Goal: Transaction & Acquisition: Obtain resource

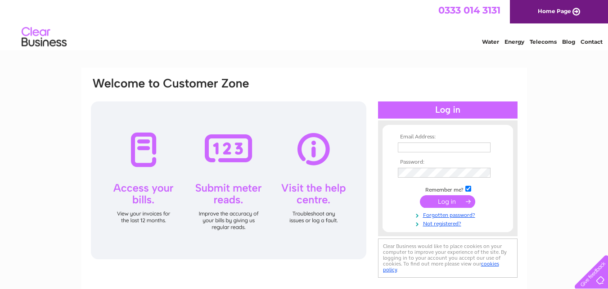
click at [421, 149] on input "text" at bounding box center [444, 147] width 93 height 10
type input "[EMAIL_ADDRESS][DOMAIN_NAME]"
click at [451, 196] on input "submit" at bounding box center [447, 202] width 55 height 13
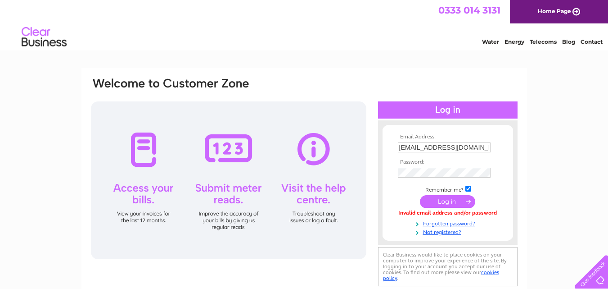
click at [422, 162] on th "Password:" at bounding box center [448, 162] width 104 height 6
click at [452, 201] on input "submit" at bounding box center [447, 202] width 55 height 13
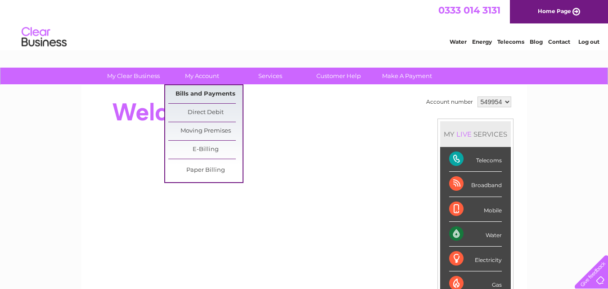
click at [210, 94] on link "Bills and Payments" at bounding box center [205, 94] width 74 height 18
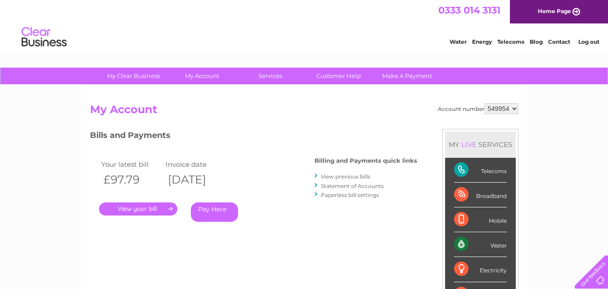
click at [361, 177] on link "View previous bills" at bounding box center [346, 176] width 50 height 7
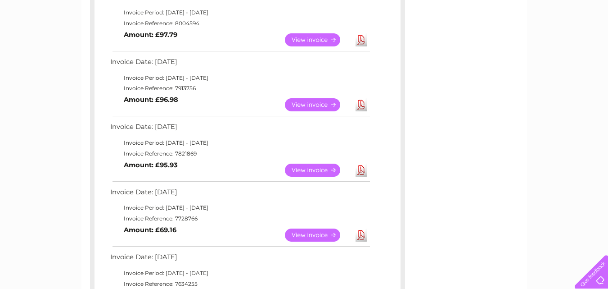
scroll to position [225, 0]
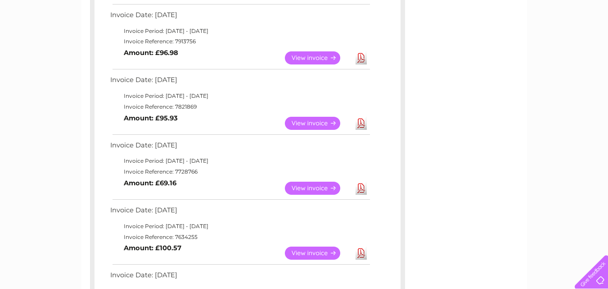
click at [309, 184] on link "View" at bounding box center [318, 187] width 66 height 13
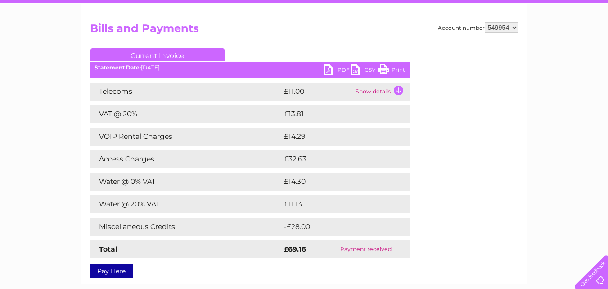
scroll to position [90, 0]
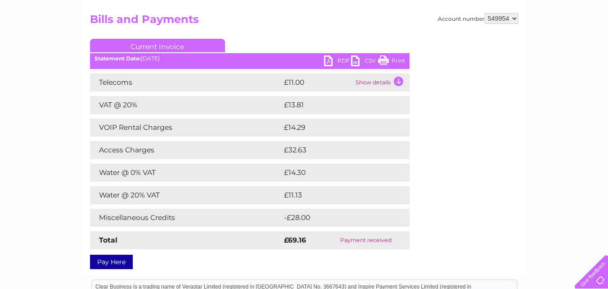
click at [329, 62] on link "PDF" at bounding box center [337, 61] width 27 height 13
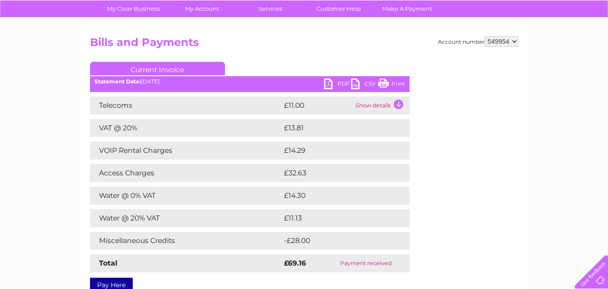
scroll to position [0, 0]
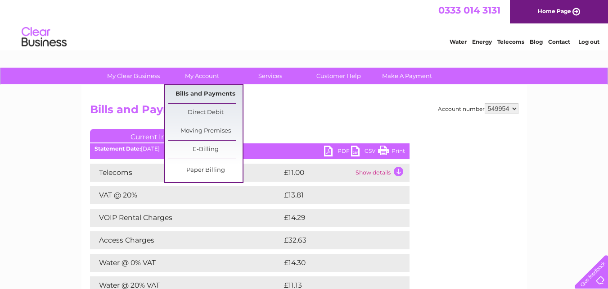
click at [199, 91] on link "Bills and Payments" at bounding box center [205, 94] width 74 height 18
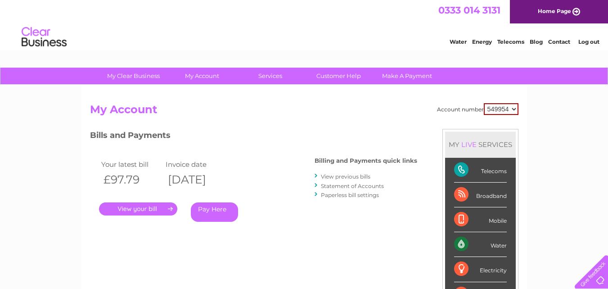
click at [338, 176] on link "View previous bills" at bounding box center [346, 176] width 50 height 7
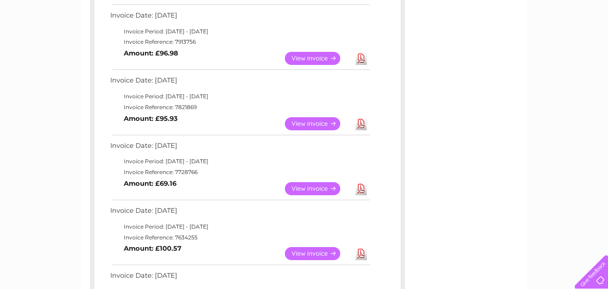
scroll to position [225, 0]
click at [362, 252] on link "Download" at bounding box center [361, 252] width 11 height 13
click at [362, 122] on link "Download" at bounding box center [361, 123] width 11 height 13
click at [321, 54] on link "View" at bounding box center [318, 57] width 66 height 13
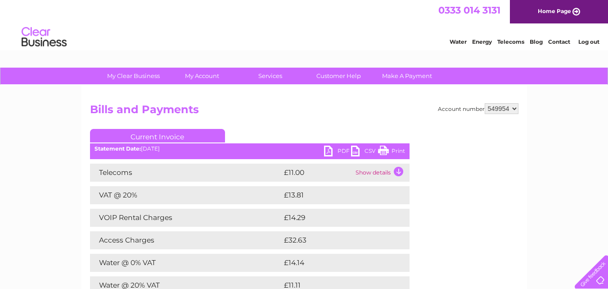
click at [336, 149] on link "PDF" at bounding box center [337, 151] width 27 height 13
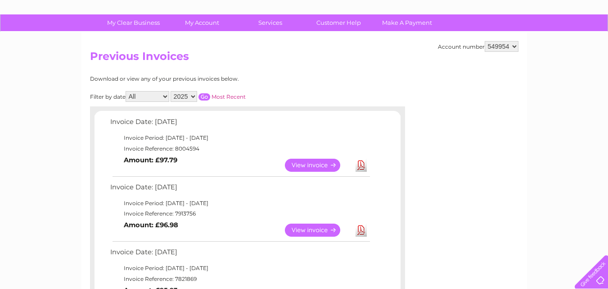
scroll to position [45, 0]
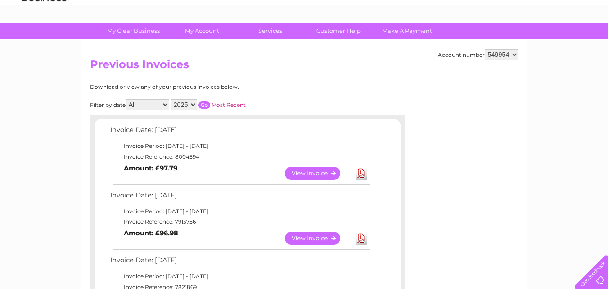
click at [360, 170] on link "Download" at bounding box center [361, 173] width 11 height 13
